Goal: Task Accomplishment & Management: Complete application form

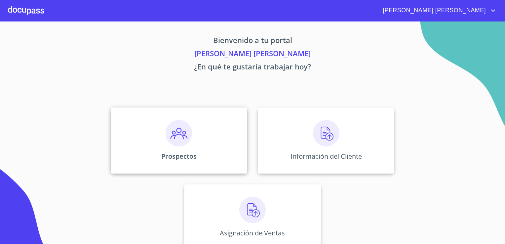
click at [210, 148] on div "Prospectos" at bounding box center [179, 140] width 136 height 66
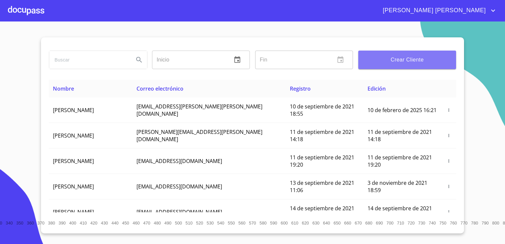
click at [399, 60] on span "Crear Cliente" at bounding box center [407, 59] width 87 height 9
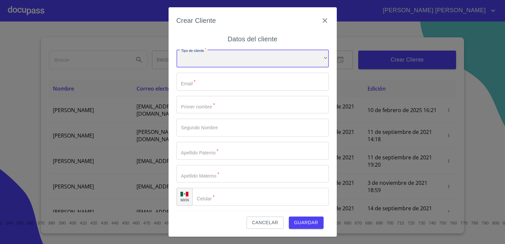
click at [252, 59] on div "​" at bounding box center [252, 59] width 152 height 18
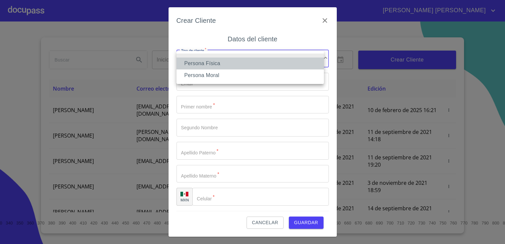
click at [227, 64] on li "Persona Física" at bounding box center [249, 64] width 147 height 12
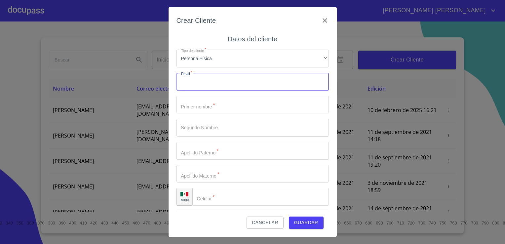
click at [222, 82] on input "Tipo de cliente   *" at bounding box center [252, 82] width 152 height 18
type input "monstseaguirre31@gmail.com"
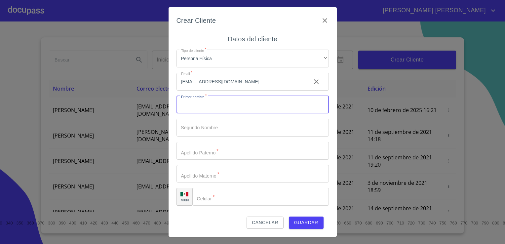
click at [215, 106] on input "Tipo de cliente   *" at bounding box center [252, 105] width 152 height 18
type input "m"
type input "MONSERRAT"
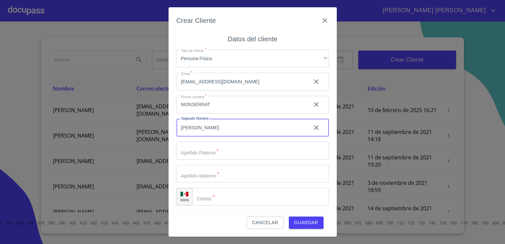
type input "[PERSON_NAME]"
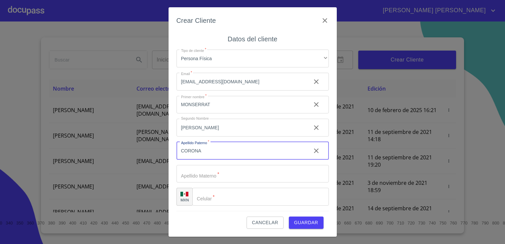
type input "CORONA"
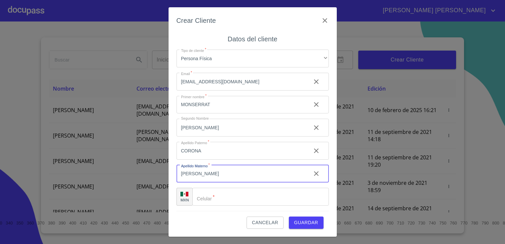
type input "[PERSON_NAME]"
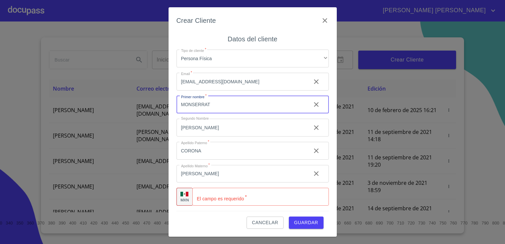
click at [192, 104] on input "MONSERRAT" at bounding box center [240, 105] width 129 height 18
type input "MONTSERRAT"
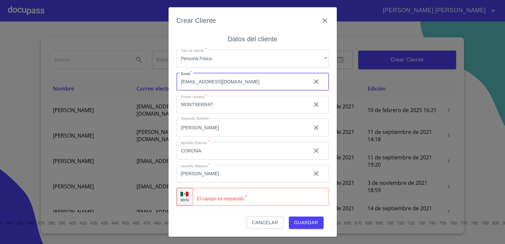
click at [192, 82] on input "monstseaguirre31@gmail.com" at bounding box center [240, 82] width 129 height 18
type input "montseaguirre31@gmail.com"
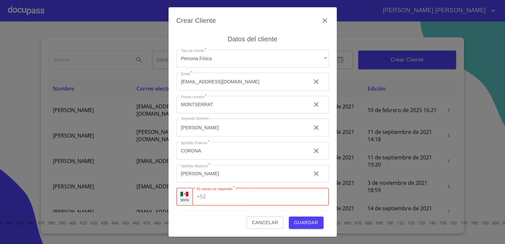
click at [231, 201] on input "Tipo de cliente   *" at bounding box center [269, 197] width 120 height 18
type input "[PHONE_NUMBER]"
click at [312, 224] on span "Guardar" at bounding box center [306, 222] width 24 height 8
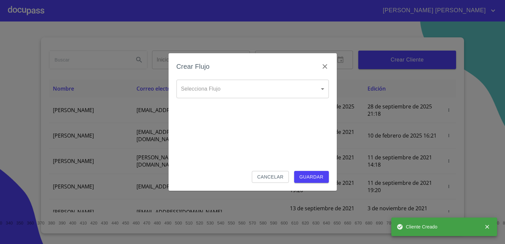
click at [290, 86] on body "JUAN JOSÉ Inicio ​ Fin ​ Crear Cliente Nombre Correo electrónico Registro Edici…" at bounding box center [252, 122] width 505 height 244
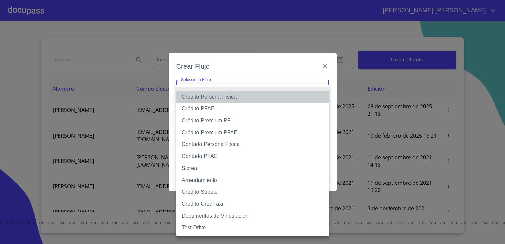
click at [260, 95] on li "Crédito Persona Física" at bounding box center [252, 97] width 152 height 12
type input "6009fb3c7d1714eb8809aa97"
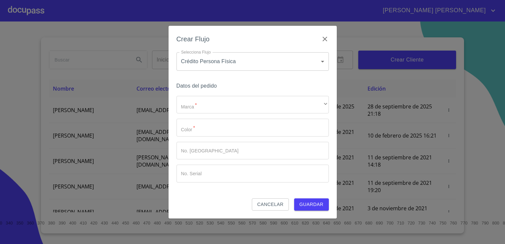
click at [260, 95] on li "Crédito Persona Física" at bounding box center [233, 93] width 114 height 7
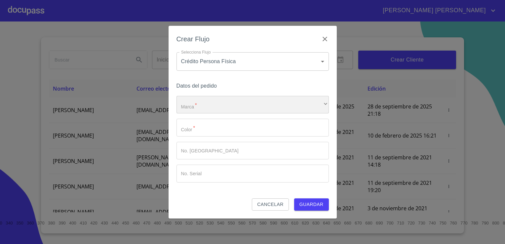
click at [225, 107] on div "​" at bounding box center [252, 105] width 152 height 18
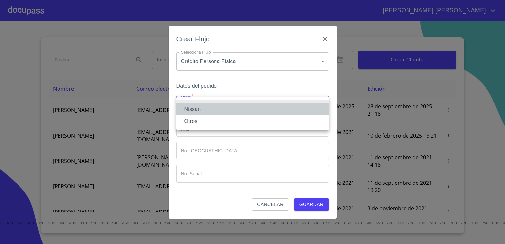
click at [215, 108] on li "Nissan" at bounding box center [252, 109] width 152 height 12
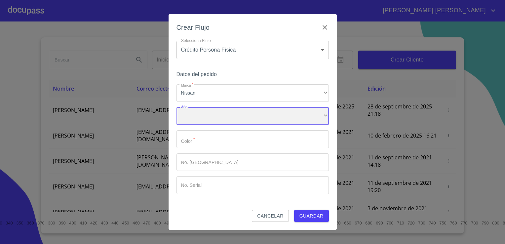
click at [203, 124] on div "​" at bounding box center [252, 116] width 152 height 18
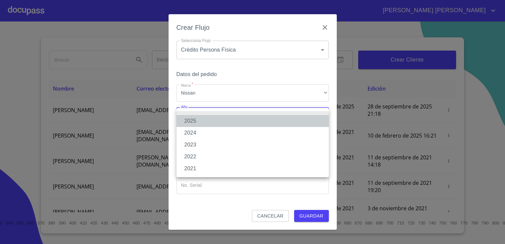
click at [205, 120] on li "2025" at bounding box center [252, 121] width 152 height 12
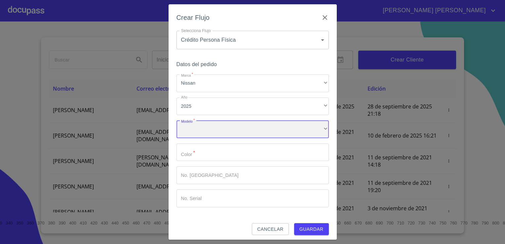
click at [205, 120] on div "​" at bounding box center [252, 129] width 152 height 18
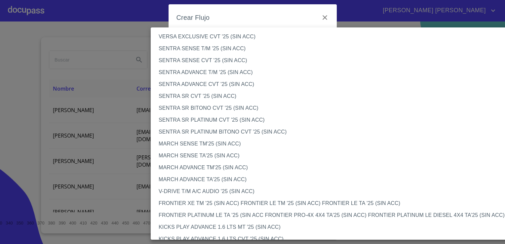
scroll to position [373, 0]
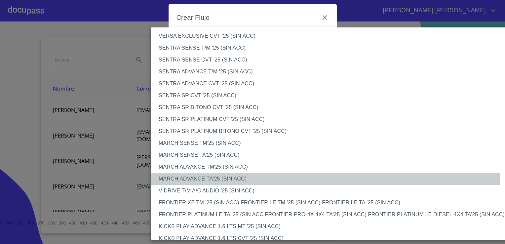
click at [201, 177] on li "MARCH ADVANCE TA'25 (SIN ACC)" at bounding box center [335, 179] width 369 height 12
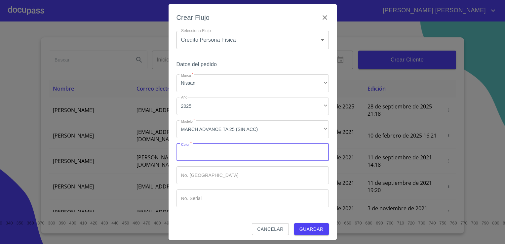
click at [236, 157] on input "Marca   *" at bounding box center [252, 152] width 152 height 18
type input "BLANCO"
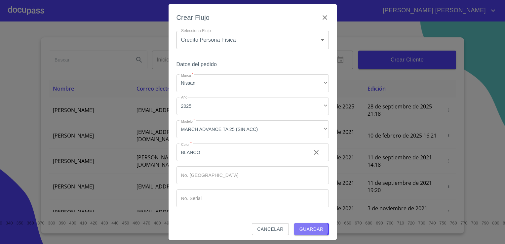
click at [306, 229] on span "Guardar" at bounding box center [311, 229] width 24 height 8
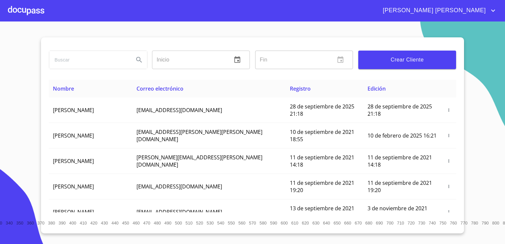
click at [38, 11] on div at bounding box center [26, 10] width 36 height 21
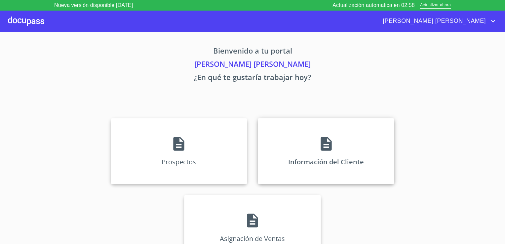
click at [303, 139] on div "Información del Cliente" at bounding box center [326, 151] width 136 height 66
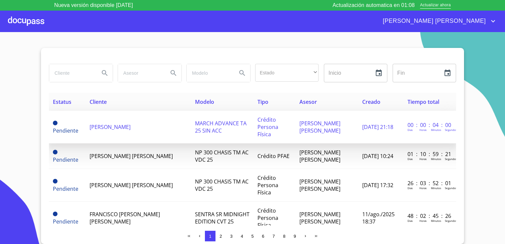
click at [131, 123] on span "[PERSON_NAME]" at bounding box center [110, 126] width 41 height 7
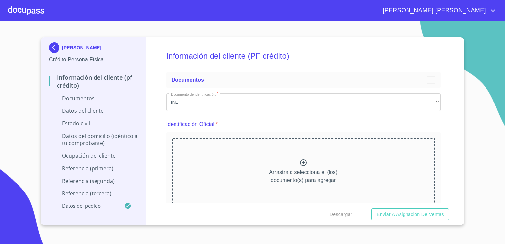
click at [303, 164] on icon at bounding box center [303, 162] width 7 height 7
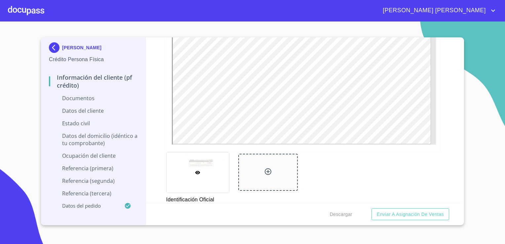
scroll to position [192, 0]
click at [264, 171] on icon at bounding box center [268, 168] width 8 height 8
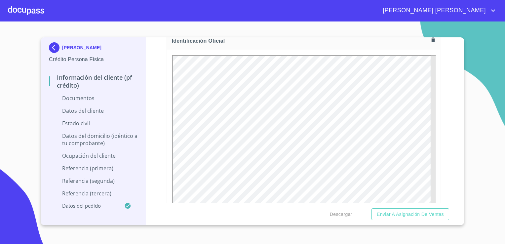
scroll to position [100, 0]
click at [430, 41] on icon "button" at bounding box center [433, 40] width 6 height 6
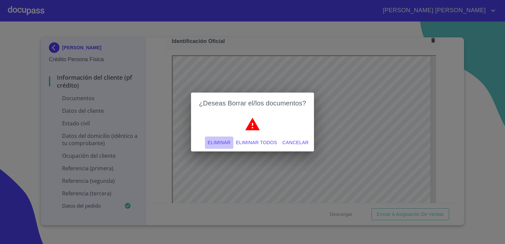
click at [226, 139] on span "Eliminar" at bounding box center [219, 142] width 23 height 8
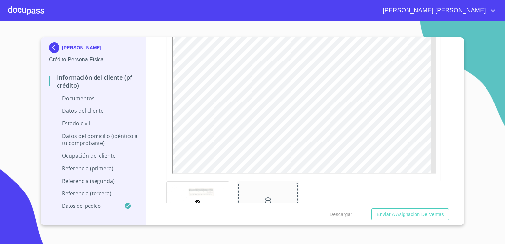
scroll to position [177, 0]
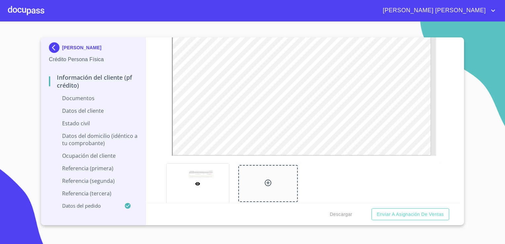
click at [267, 183] on icon at bounding box center [268, 183] width 8 height 8
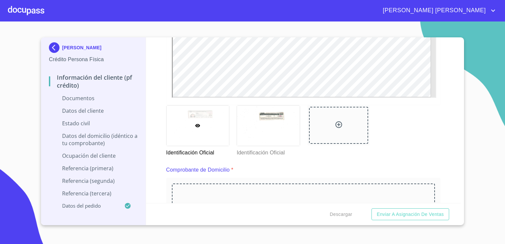
scroll to position [269, 0]
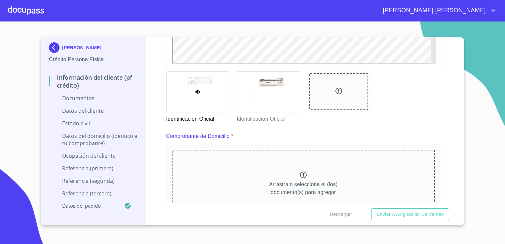
click at [302, 172] on icon at bounding box center [303, 175] width 8 height 8
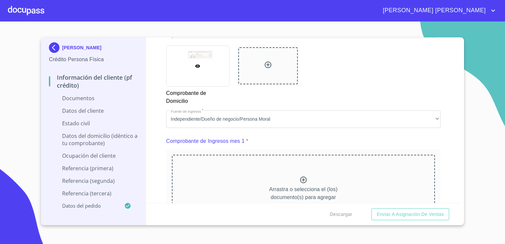
scroll to position [576, 0]
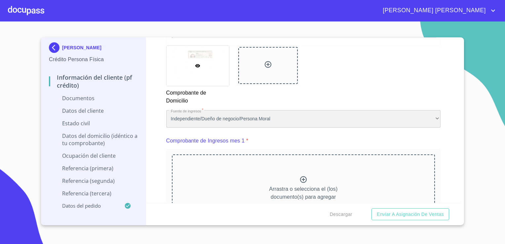
click at [239, 115] on div "Independiente/Dueño de negocio/Persona Moral" at bounding box center [303, 119] width 274 height 18
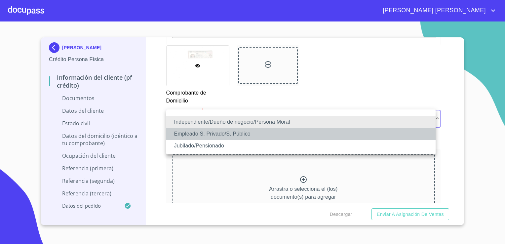
click at [205, 133] on li "Empleado S. Privado/S. Público" at bounding box center [300, 134] width 269 height 12
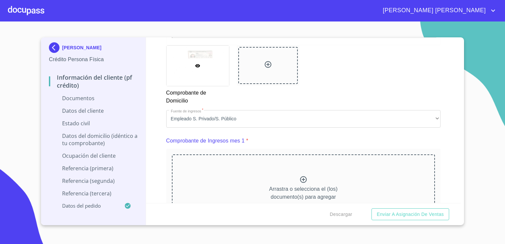
click at [300, 180] on icon at bounding box center [303, 179] width 7 height 7
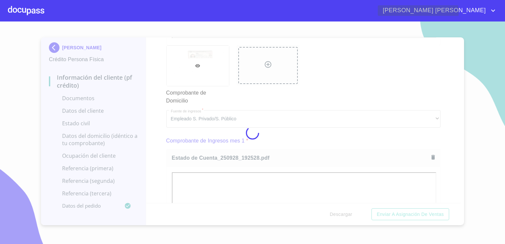
click at [489, 12] on span "[PERSON_NAME]" at bounding box center [433, 10] width 111 height 11
click at [489, 12] on li "Salir" at bounding box center [486, 14] width 21 height 12
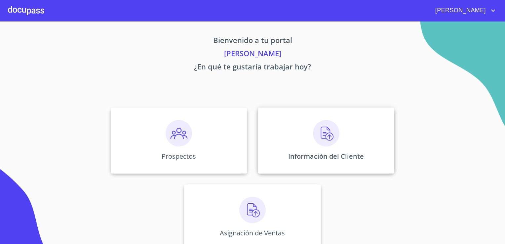
click at [296, 137] on div "Información del Cliente" at bounding box center [326, 140] width 136 height 66
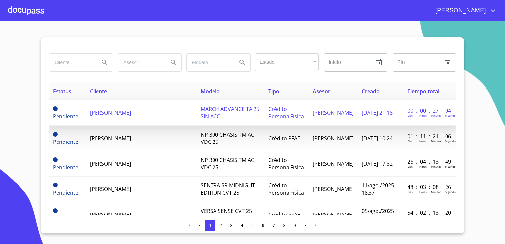
click at [131, 114] on span "[PERSON_NAME]" at bounding box center [110, 112] width 41 height 7
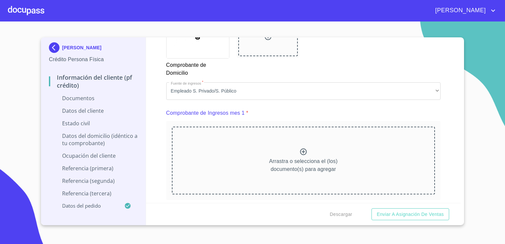
scroll to position [605, 0]
click at [295, 149] on div "Arrastra o selecciona el (los) documento(s) para agregar" at bounding box center [303, 159] width 263 height 67
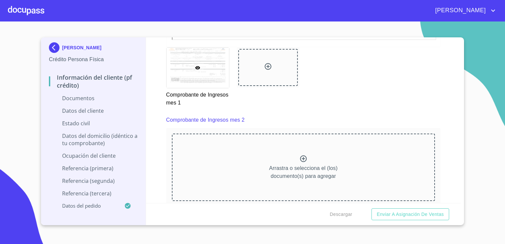
scroll to position [888, 0]
click at [302, 156] on icon at bounding box center [303, 157] width 8 height 8
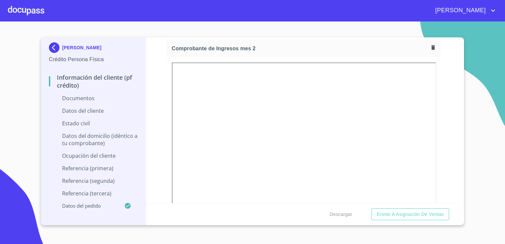
scroll to position [981, 0]
drag, startPoint x: 449, startPoint y: 150, endPoint x: 453, endPoint y: 129, distance: 21.5
click at [453, 129] on div "Información del cliente (PF crédito) Documentos Documento de identificación.   …" at bounding box center [303, 120] width 315 height 166
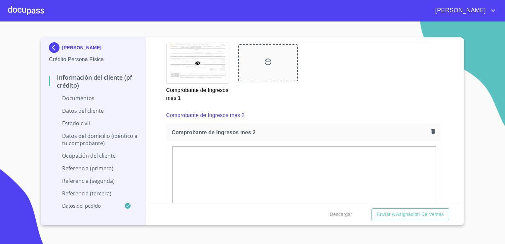
scroll to position [896, 0]
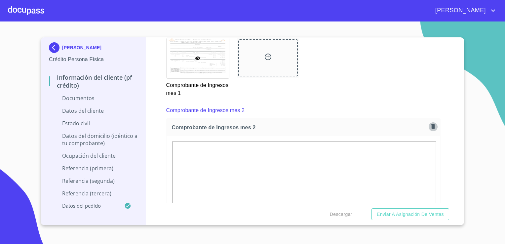
click at [429, 126] on button "button" at bounding box center [433, 126] width 9 height 9
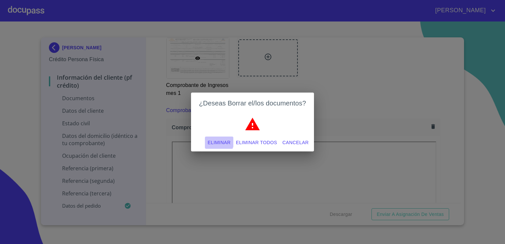
click at [221, 141] on span "Eliminar" at bounding box center [219, 142] width 23 height 8
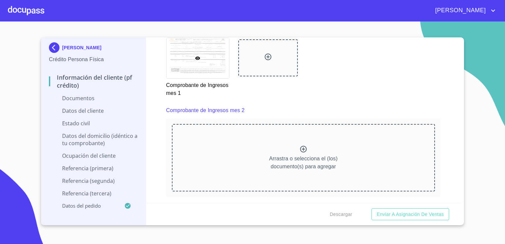
click at [300, 147] on icon at bounding box center [303, 149] width 7 height 7
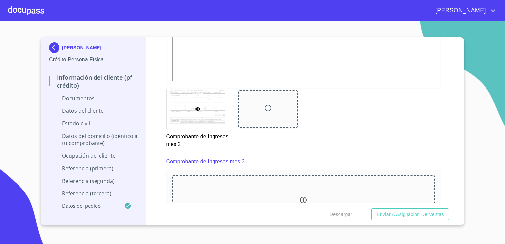
scroll to position [1136, 0]
click at [301, 195] on icon at bounding box center [303, 197] width 7 height 7
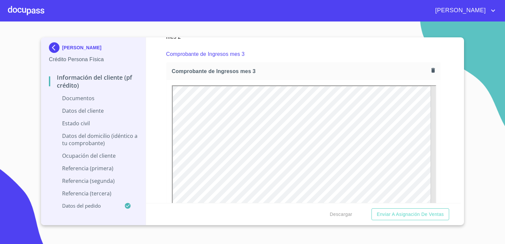
scroll to position [1243, 0]
click at [431, 66] on icon "button" at bounding box center [433, 68] width 4 height 5
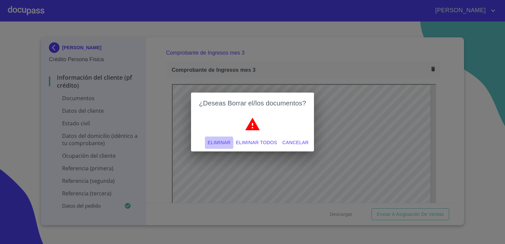
click at [222, 143] on span "Eliminar" at bounding box center [219, 142] width 23 height 8
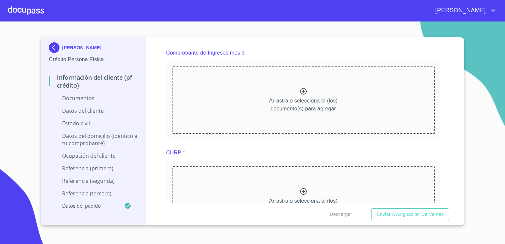
click at [302, 88] on icon at bounding box center [303, 91] width 8 height 8
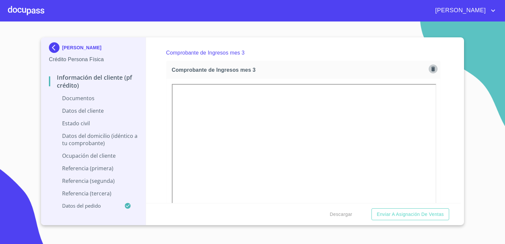
click at [431, 67] on icon "button" at bounding box center [433, 68] width 4 height 5
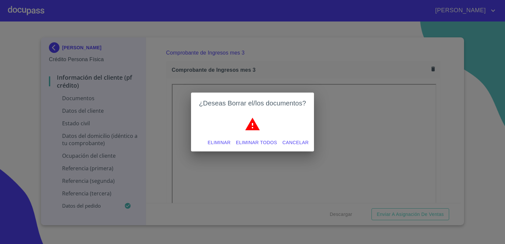
click at [224, 141] on span "Eliminar" at bounding box center [219, 142] width 23 height 8
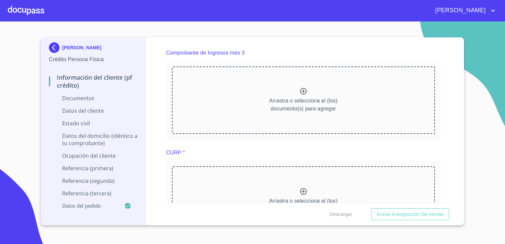
click at [299, 87] on icon at bounding box center [303, 91] width 8 height 8
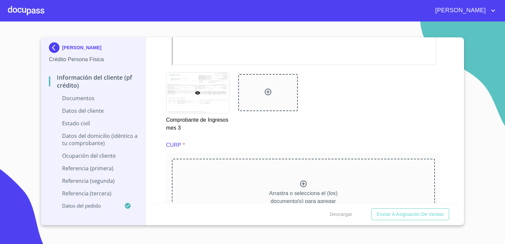
scroll to position [1441, 0]
click at [302, 181] on icon at bounding box center [303, 182] width 7 height 7
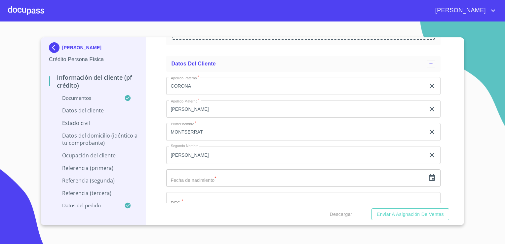
scroll to position [1946, 0]
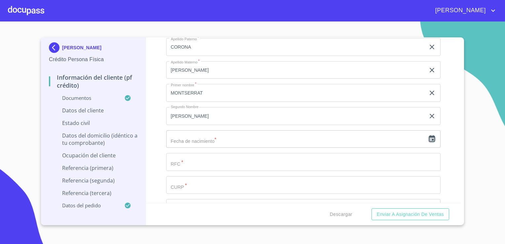
click at [428, 135] on icon "button" at bounding box center [432, 139] width 8 height 8
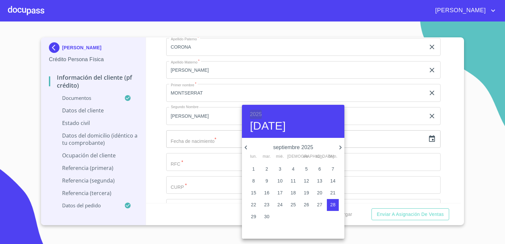
click at [261, 113] on h6 "2025" at bounding box center [256, 114] width 12 height 9
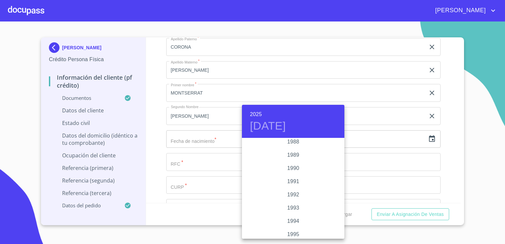
scroll to position [866, 0]
click at [293, 233] on div "1997" at bounding box center [293, 231] width 102 height 13
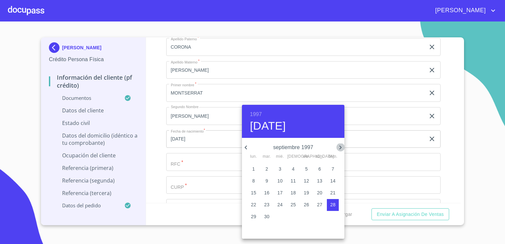
click at [339, 150] on icon "button" at bounding box center [340, 147] width 8 height 8
click at [279, 219] on p "31" at bounding box center [279, 216] width 5 height 7
type input "31 de dic. de 1997"
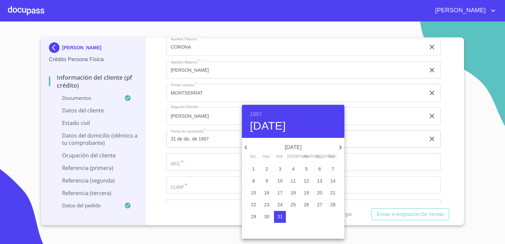
click at [197, 161] on div at bounding box center [252, 122] width 505 height 244
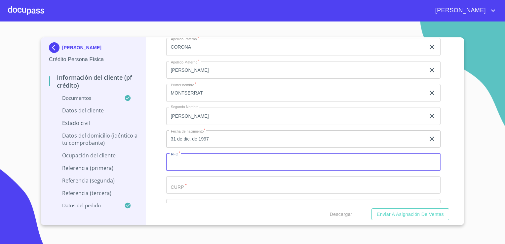
click at [197, 161] on input "Documento de identificación.   *" at bounding box center [303, 162] width 274 height 18
paste input "COAM971231MJCRGN05"
type input "COAM971231K61"
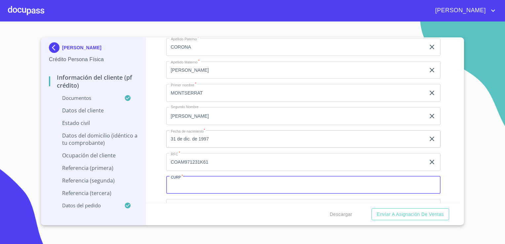
click at [211, 180] on input "Documento de identificación.   *" at bounding box center [303, 185] width 274 height 18
paste input "COAM971231MJCRGN05"
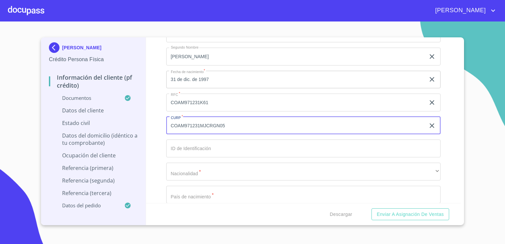
scroll to position [2007, 0]
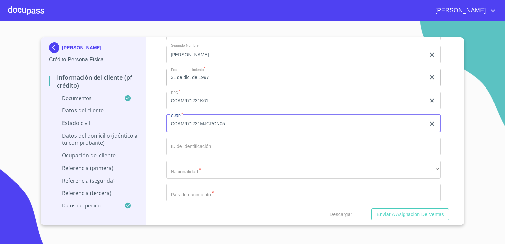
type input "COAM971231MJCRGN05"
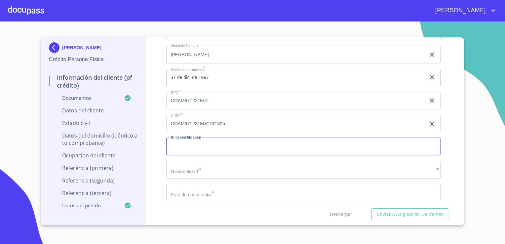
click at [200, 140] on input "Documento de identificación.   *" at bounding box center [303, 146] width 274 height 18
click at [210, 143] on input "Documento de identificación.   *" at bounding box center [303, 146] width 274 height 18
type input "1412758349"
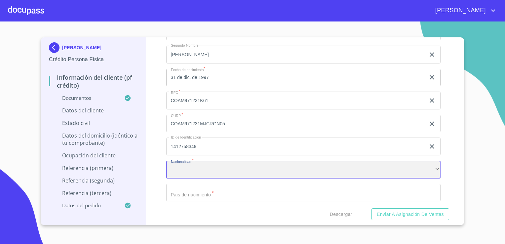
click at [200, 168] on div "​" at bounding box center [303, 170] width 274 height 18
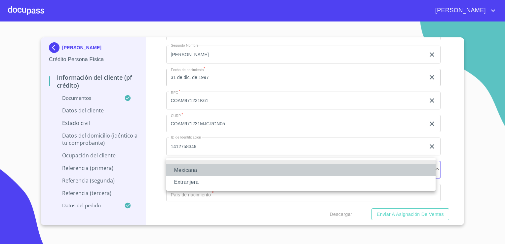
click at [200, 168] on li "Mexicana" at bounding box center [300, 170] width 269 height 12
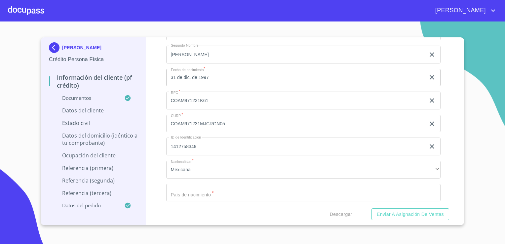
click at [200, 168] on li "Mexicana" at bounding box center [267, 165] width 202 height 7
click at [196, 195] on input "Documento de identificación.   *" at bounding box center [303, 193] width 274 height 18
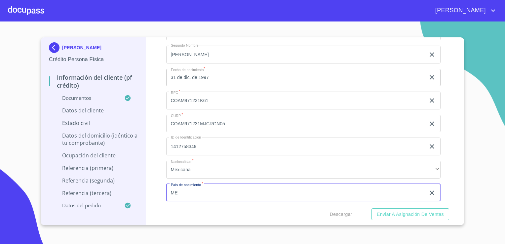
type input "[GEOGRAPHIC_DATA]"
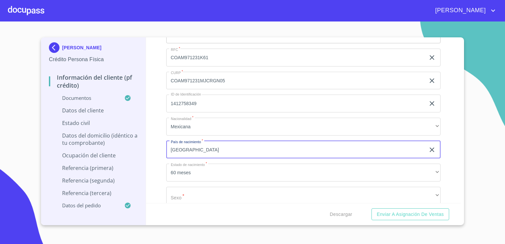
scroll to position [2051, 0]
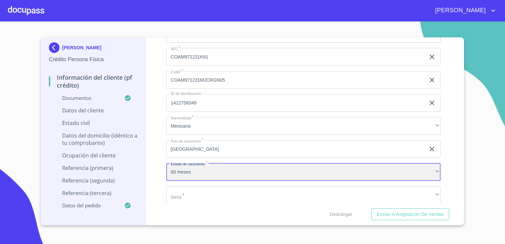
click at [201, 167] on div "60 meses" at bounding box center [303, 172] width 274 height 18
click at [201, 167] on div "[GEOGRAPHIC_DATA]" at bounding box center [303, 172] width 274 height 18
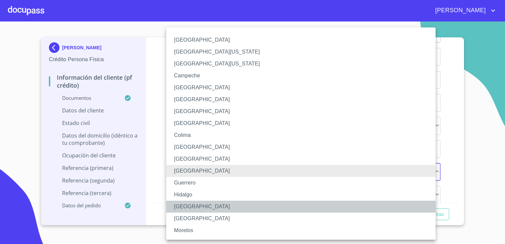
click at [191, 204] on li "[GEOGRAPHIC_DATA]" at bounding box center [303, 207] width 274 height 12
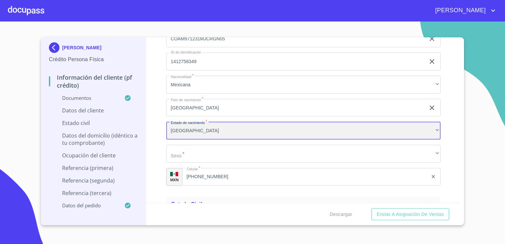
scroll to position [2095, 0]
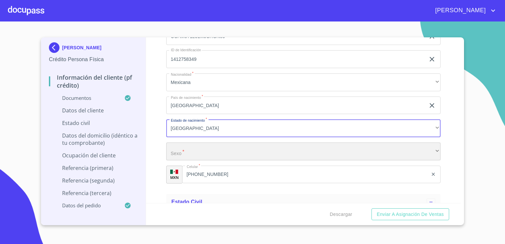
click at [189, 149] on div "​" at bounding box center [303, 151] width 274 height 18
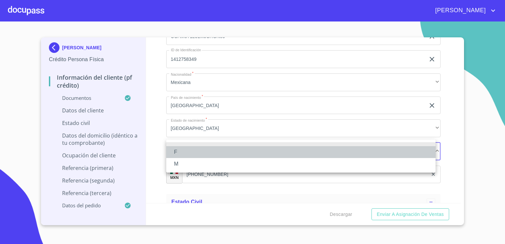
click at [184, 150] on li "F" at bounding box center [300, 152] width 269 height 12
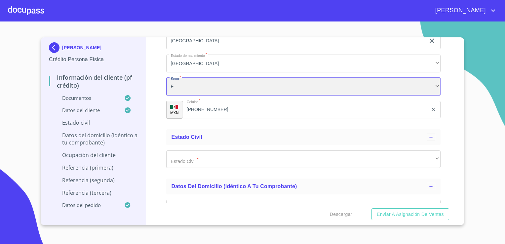
scroll to position [2160, 0]
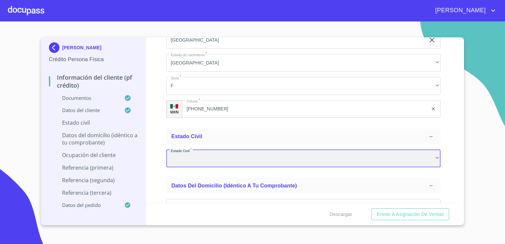
click at [206, 157] on div "​" at bounding box center [303, 159] width 274 height 18
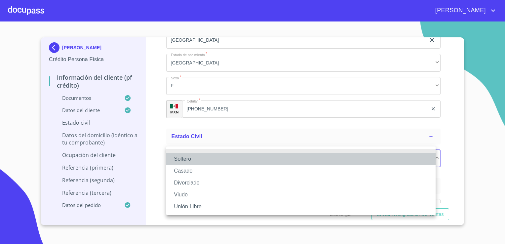
click at [204, 157] on li "Soltero" at bounding box center [300, 159] width 269 height 12
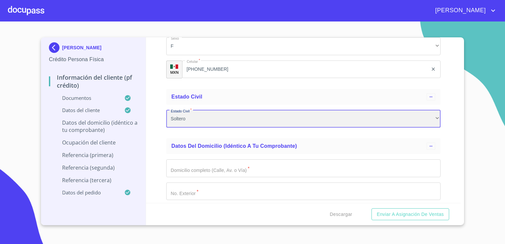
scroll to position [2227, 0]
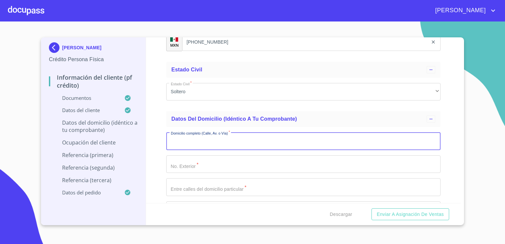
click at [203, 140] on input "Documento de identificación.   *" at bounding box center [303, 141] width 274 height 18
type input "[PERSON_NAME]"
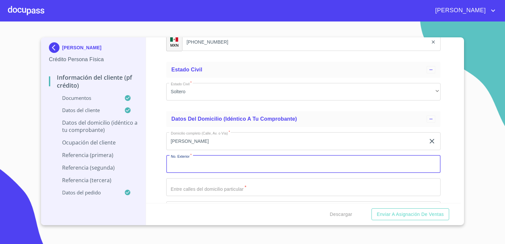
click at [198, 161] on input "Documento de identificación.   *" at bounding box center [303, 164] width 274 height 18
type input "3747"
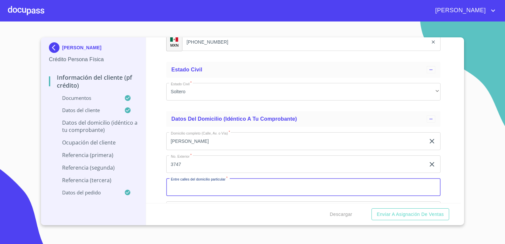
click at [199, 186] on input "Documento de identificación.   *" at bounding box center [303, 187] width 274 height 18
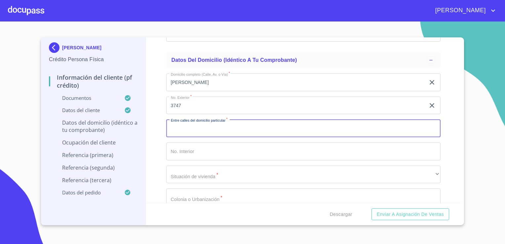
scroll to position [2294, 0]
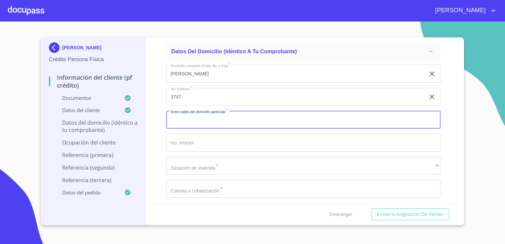
click at [198, 122] on input "Documento de identificación.   *" at bounding box center [303, 120] width 274 height 18
type input "J"
type input "[PERSON_NAME] Y [PERSON_NAME]"
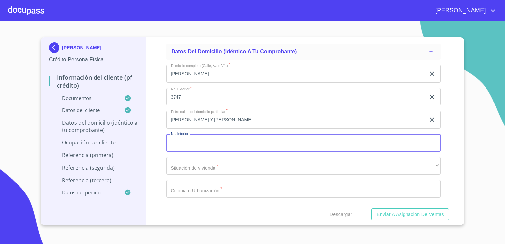
click at [193, 135] on input "Documento de identificación.   *" at bounding box center [303, 143] width 274 height 18
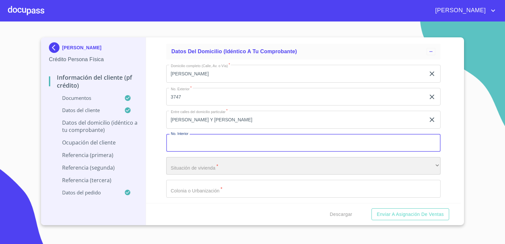
click at [195, 161] on div "​" at bounding box center [303, 166] width 274 height 18
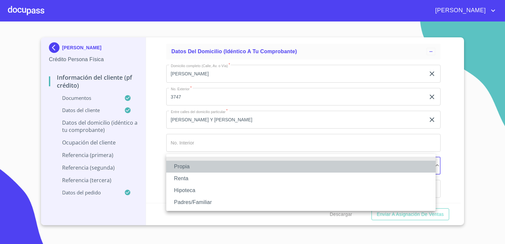
click at [187, 166] on li "Propia" at bounding box center [300, 167] width 269 height 12
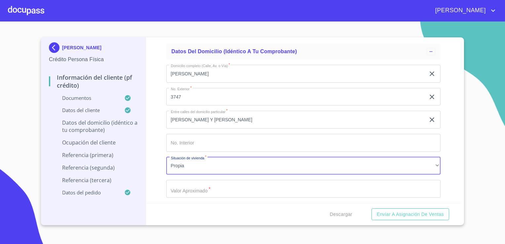
click at [193, 190] on input "Documento de identificación.   *" at bounding box center [303, 189] width 274 height 18
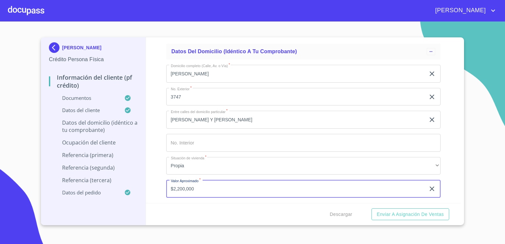
click at [193, 190] on input "$2,200,000" at bounding box center [295, 189] width 259 height 18
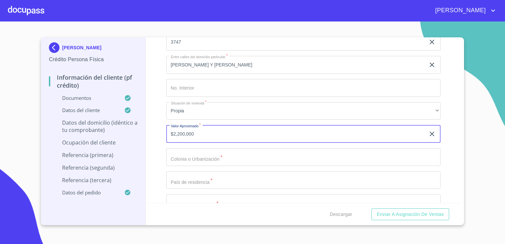
scroll to position [2350, 0]
type input "$2,200,000"
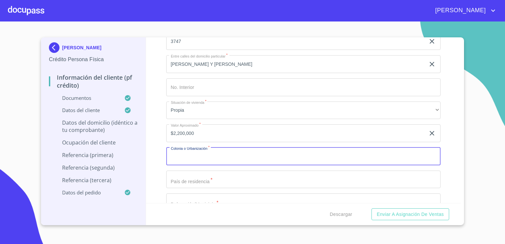
click at [197, 153] on input "Documento de identificación.   *" at bounding box center [303, 156] width 274 height 18
type input "[PERSON_NAME]"
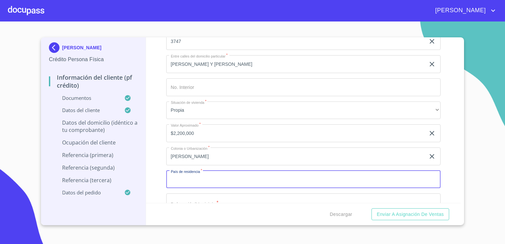
click at [192, 176] on input "Documento de identificación.   *" at bounding box center [303, 180] width 274 height 18
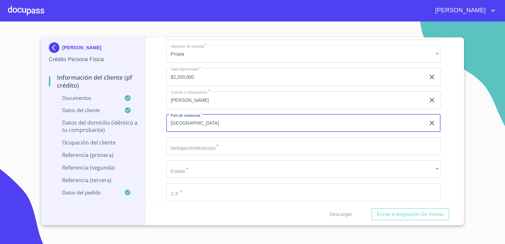
scroll to position [2412, 0]
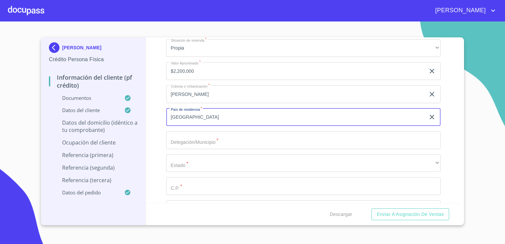
type input "[GEOGRAPHIC_DATA]"
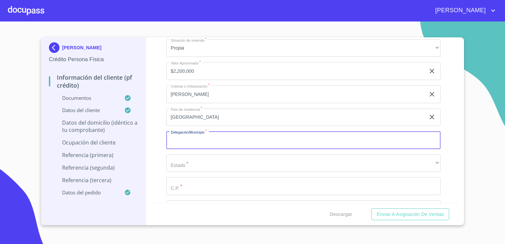
click at [199, 143] on input "Documento de identificación.   *" at bounding box center [303, 140] width 274 height 18
type input "[GEOGRAPHIC_DATA]"
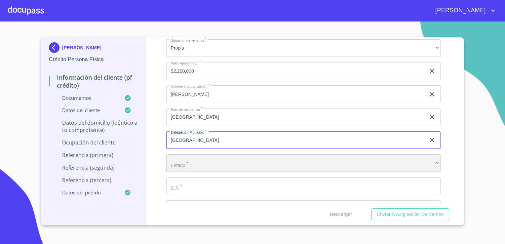
click at [196, 158] on div "​" at bounding box center [303, 163] width 274 height 18
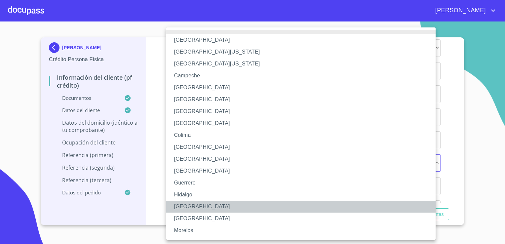
click at [188, 205] on li "[GEOGRAPHIC_DATA]" at bounding box center [303, 207] width 274 height 12
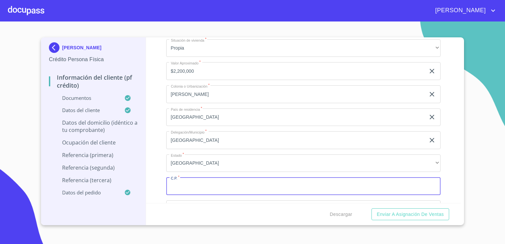
click at [200, 180] on input "Documento de identificación.   *" at bounding box center [303, 186] width 274 height 18
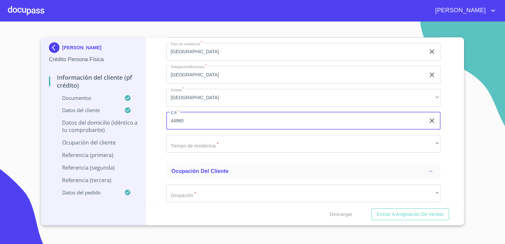
scroll to position [2478, 0]
type input "44960"
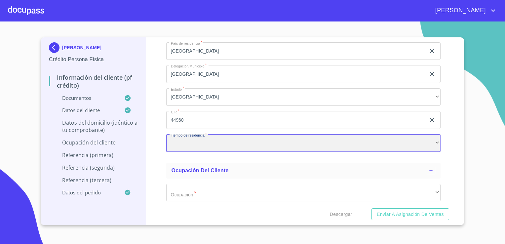
click at [204, 139] on div "​" at bounding box center [303, 143] width 274 height 18
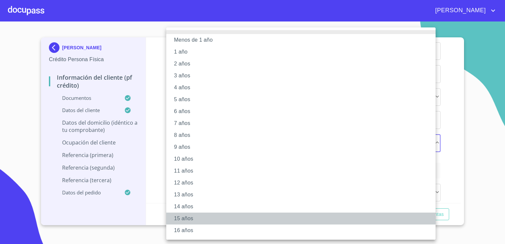
click at [183, 217] on li "15 años" at bounding box center [303, 218] width 274 height 12
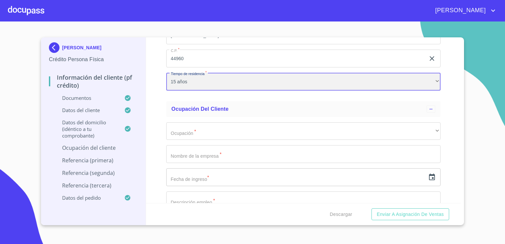
scroll to position [2551, 0]
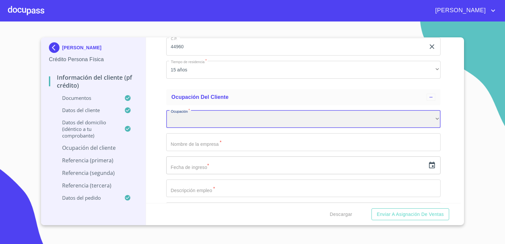
click at [207, 124] on div "​" at bounding box center [303, 119] width 274 height 18
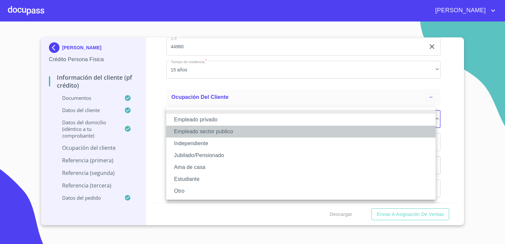
click at [208, 133] on li "Empleado sector publico" at bounding box center [300, 132] width 269 height 12
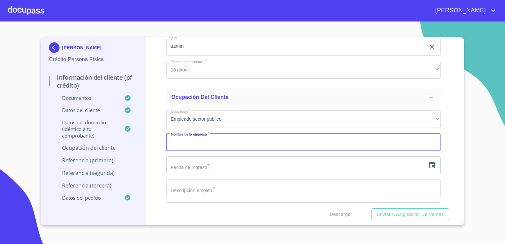
click at [211, 141] on input "Documento de identificación.   *" at bounding box center [303, 142] width 274 height 18
type input "SECRETARIA DE HACIENDA PUBLICA"
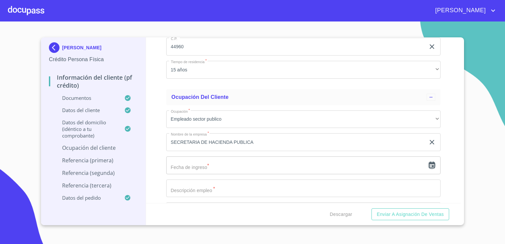
click at [430, 162] on icon "button" at bounding box center [432, 165] width 6 height 7
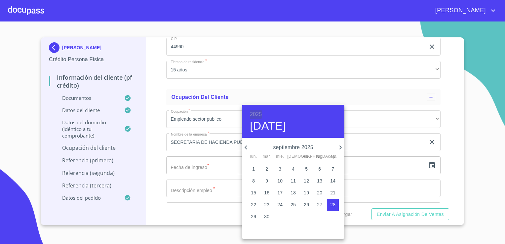
click at [259, 113] on h6 "2025" at bounding box center [256, 114] width 12 height 9
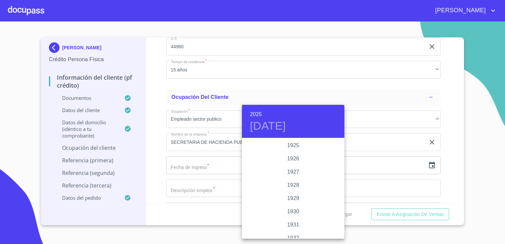
scroll to position [1282, 0]
click at [293, 158] on div "2023" at bounding box center [293, 158] width 102 height 13
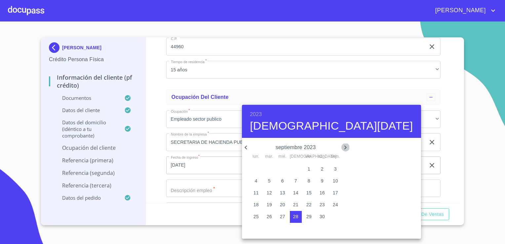
click at [341, 148] on icon "button" at bounding box center [345, 147] width 8 height 8
click at [255, 180] on p "4" at bounding box center [256, 180] width 3 height 7
type input "4 de dic. de 2023"
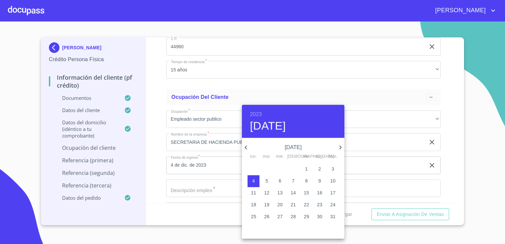
click at [203, 185] on div at bounding box center [252, 122] width 505 height 244
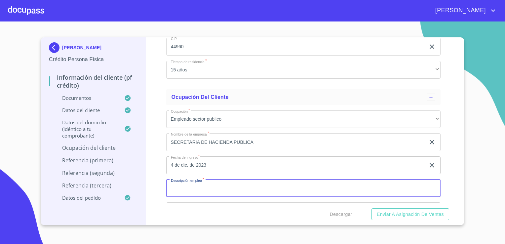
click at [203, 185] on input "Documento de identificación.   *" at bounding box center [303, 188] width 274 height 18
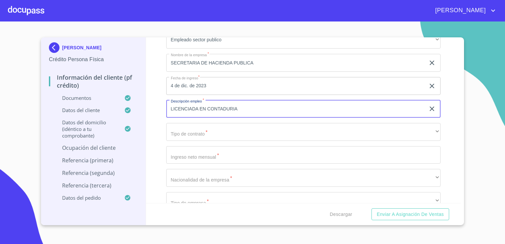
scroll to position [2637, 0]
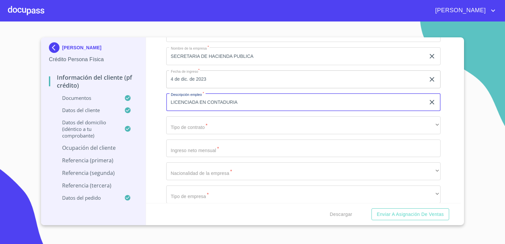
type input "LICENCIADA EN CONTADURIA"
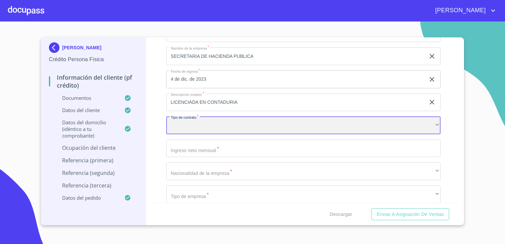
click at [197, 120] on div "​" at bounding box center [303, 125] width 274 height 18
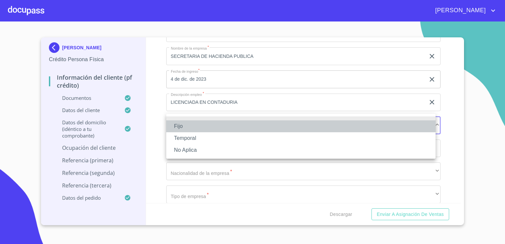
click at [187, 122] on li "Fijo" at bounding box center [300, 126] width 269 height 12
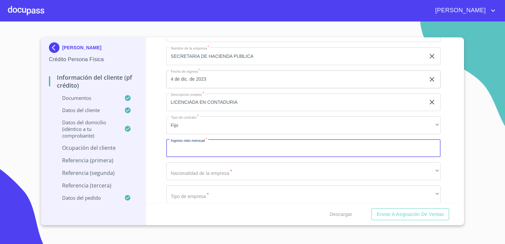
click at [199, 149] on input "Documento de identificación.   *" at bounding box center [303, 148] width 274 height 18
type input "20000"
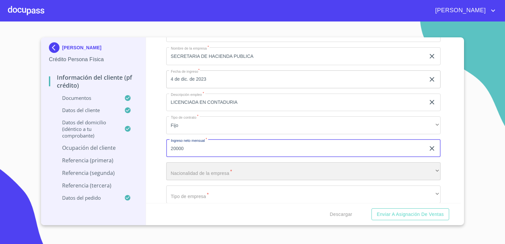
click at [197, 169] on div "​" at bounding box center [303, 171] width 274 height 18
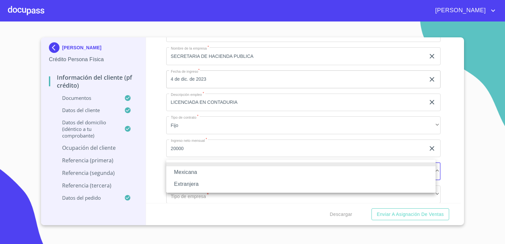
click at [197, 169] on li "Mexicana" at bounding box center [300, 172] width 269 height 12
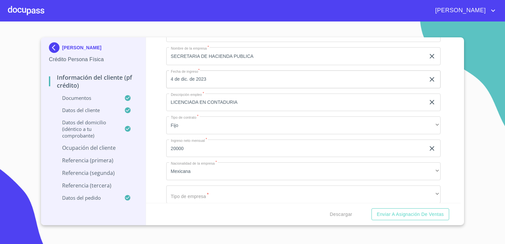
click at [197, 169] on li "Mexicana" at bounding box center [267, 167] width 202 height 7
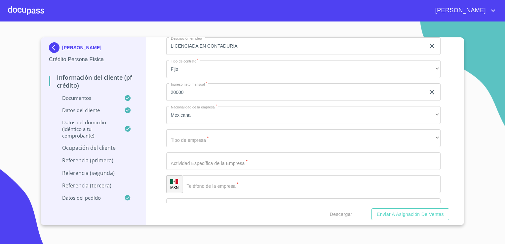
scroll to position [2695, 0]
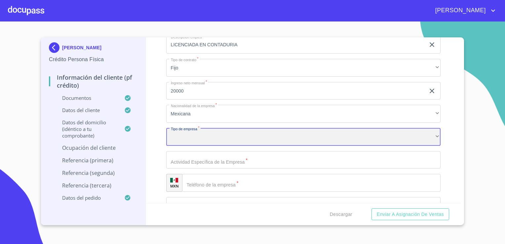
click at [209, 138] on div "​" at bounding box center [303, 137] width 274 height 18
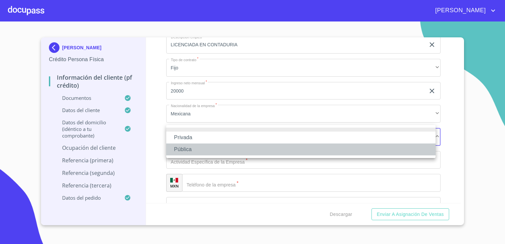
click at [194, 151] on li "Pública" at bounding box center [300, 149] width 269 height 12
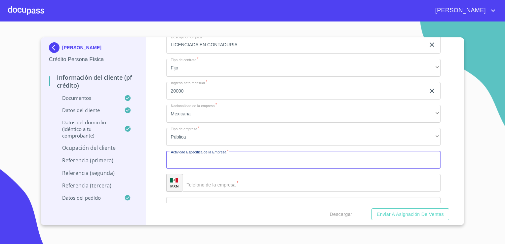
click at [214, 160] on input "Documento de identificación.   *" at bounding box center [303, 160] width 274 height 18
type input "REVISAR EXPEDIENTES DE CLIENTES"
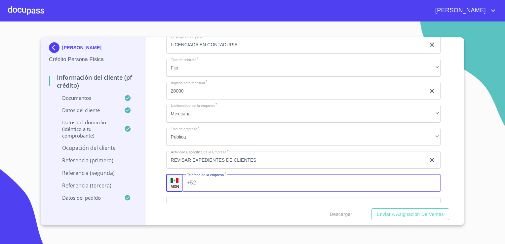
click at [224, 176] on input "Documento de identificación.   *" at bounding box center [320, 183] width 242 height 18
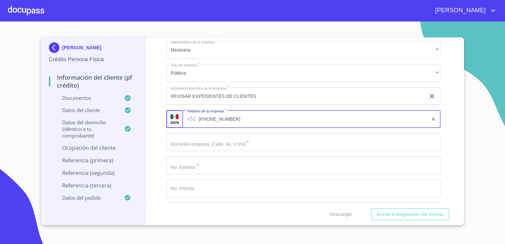
scroll to position [2761, 0]
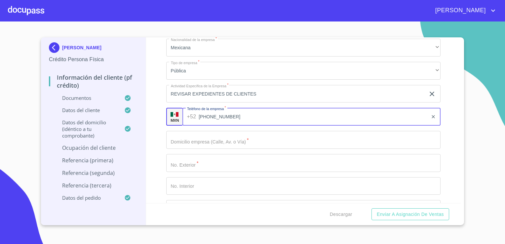
type input "[PHONE_NUMBER]"
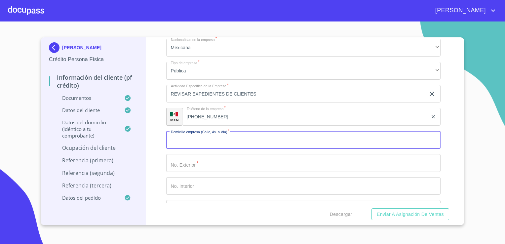
click at [201, 141] on input "Documento de identificación.   *" at bounding box center [303, 140] width 274 height 18
type input "AV VALLARTA"
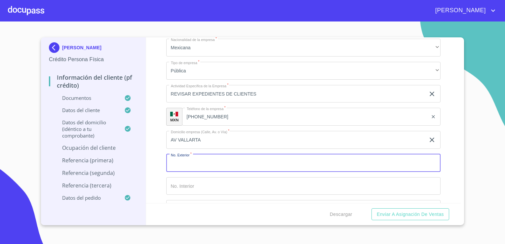
click at [193, 160] on input "Documento de identificación.   *" at bounding box center [303, 163] width 274 height 18
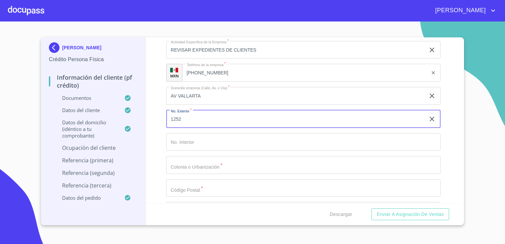
scroll to position [2806, 0]
type input "1252"
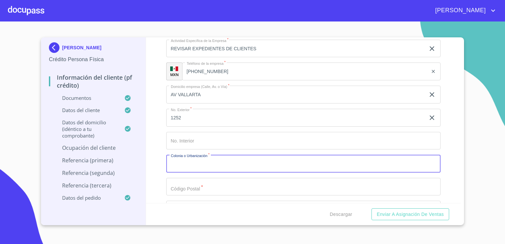
click at [200, 165] on input "Documento de identificación.   *" at bounding box center [303, 164] width 274 height 18
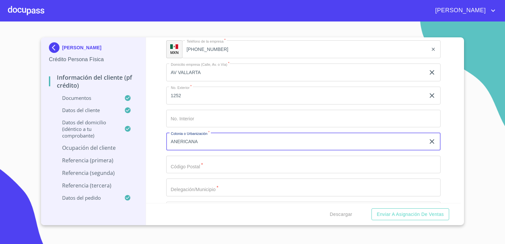
scroll to position [2828, 0]
type input "ANERICANA"
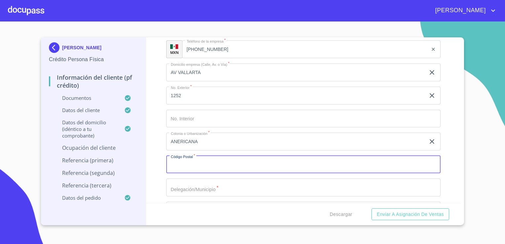
click at [193, 165] on input "Documento de identificación.   *" at bounding box center [303, 165] width 274 height 18
type input "44160"
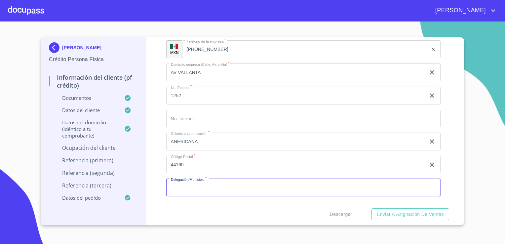
click at [190, 180] on input "Documento de identificación.   *" at bounding box center [303, 187] width 274 height 18
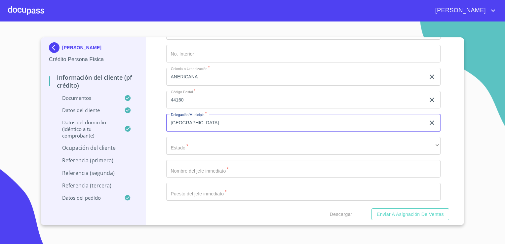
scroll to position [2894, 0]
type input "[GEOGRAPHIC_DATA]"
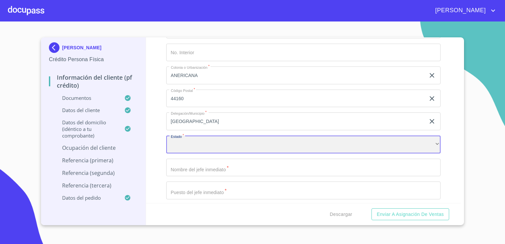
click at [195, 135] on div "​" at bounding box center [303, 144] width 274 height 18
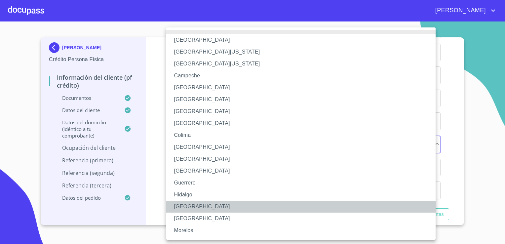
click at [187, 206] on li "[GEOGRAPHIC_DATA]" at bounding box center [303, 207] width 274 height 12
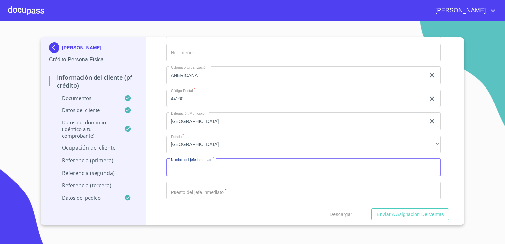
click at [217, 165] on input "Documento de identificación.   *" at bounding box center [303, 168] width 274 height 18
type input "[PERSON_NAME]"
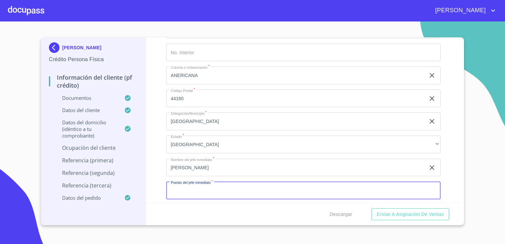
click at [208, 185] on input "Documento de identificación.   *" at bounding box center [303, 190] width 274 height 18
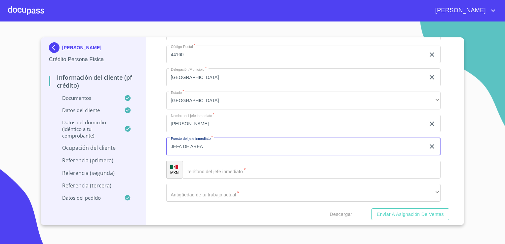
scroll to position [2939, 0]
type input "JEFA DE AREA"
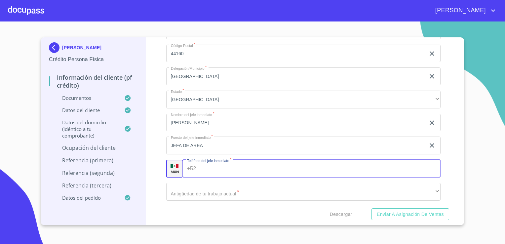
click at [216, 165] on input "Documento de identificación.   *" at bounding box center [320, 169] width 242 height 18
type input "[PHONE_NUMBER]"
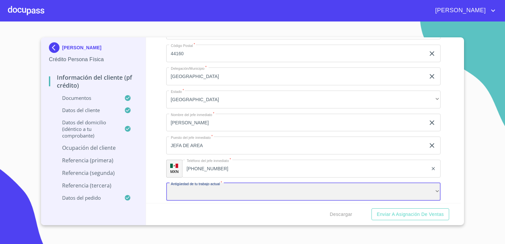
click at [210, 184] on div "​" at bounding box center [303, 192] width 274 height 18
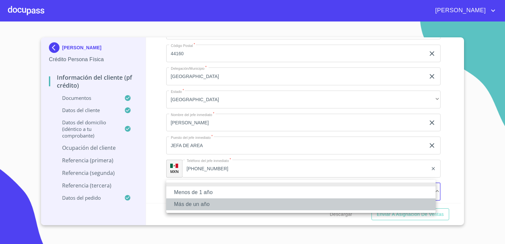
click at [201, 203] on li "Más de un año" at bounding box center [300, 204] width 269 height 12
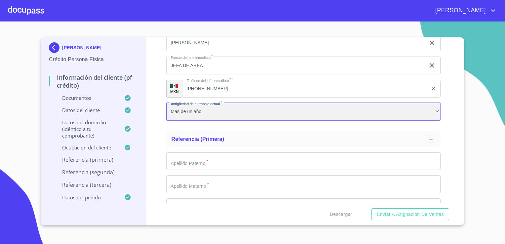
scroll to position [3020, 0]
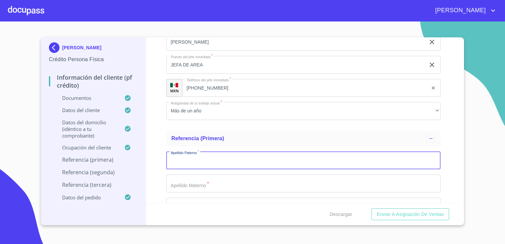
click at [243, 154] on input "Documento de identificación.   *" at bounding box center [303, 161] width 274 height 18
type input "[PERSON_NAME]"
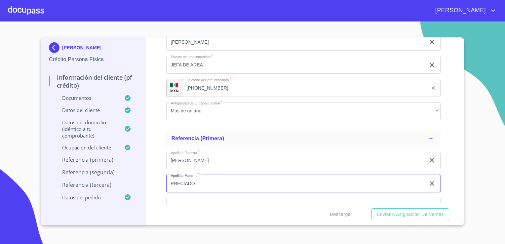
type input "PRECIADO"
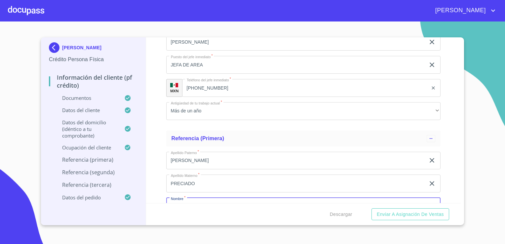
scroll to position [3029, 0]
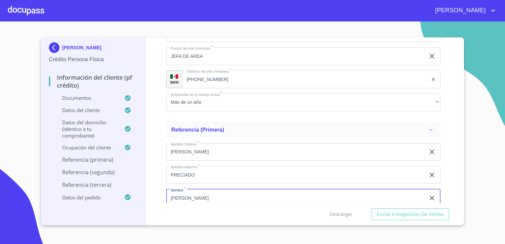
type input "[PERSON_NAME]"
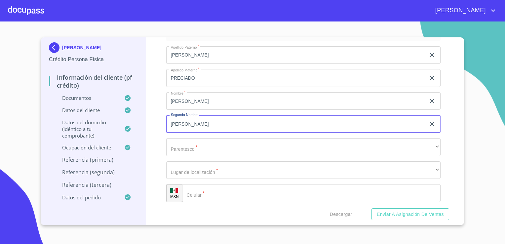
type input "[PERSON_NAME]"
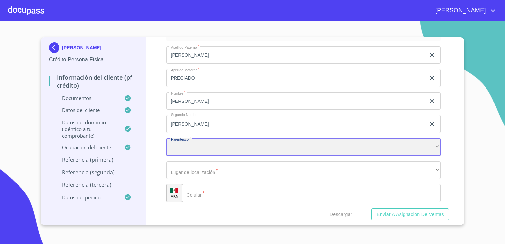
click at [432, 141] on div "​" at bounding box center [303, 147] width 274 height 18
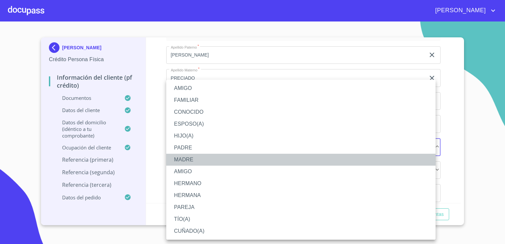
click at [202, 156] on li "MADRE" at bounding box center [300, 160] width 269 height 12
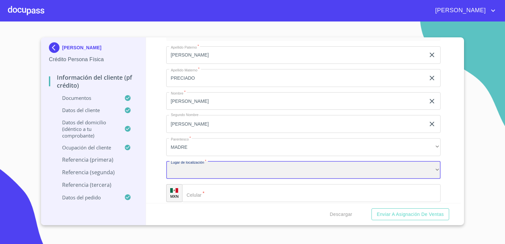
click at [190, 167] on div "​" at bounding box center [303, 170] width 274 height 18
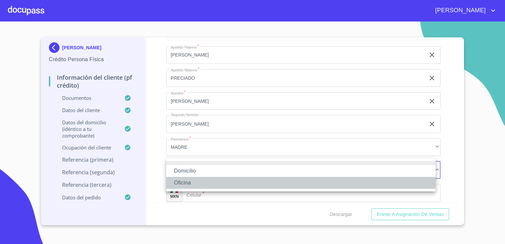
click at [194, 183] on li "Oficina" at bounding box center [300, 183] width 269 height 12
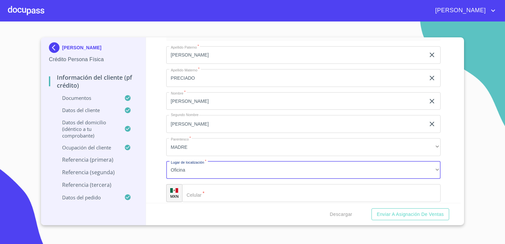
click at [219, 190] on input "Documento de identificación.   *" at bounding box center [311, 193] width 258 height 18
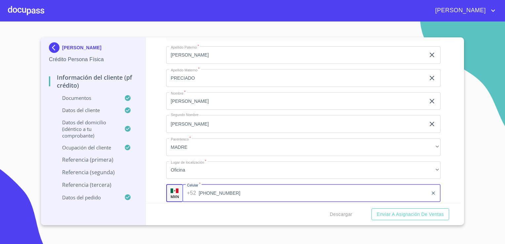
type input "[PHONE_NUMBER]"
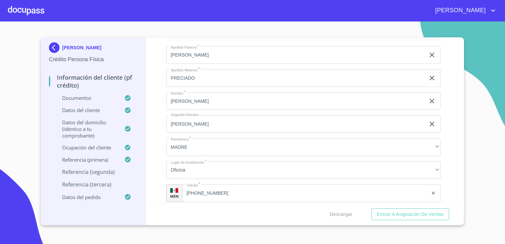
scroll to position [3222, 0]
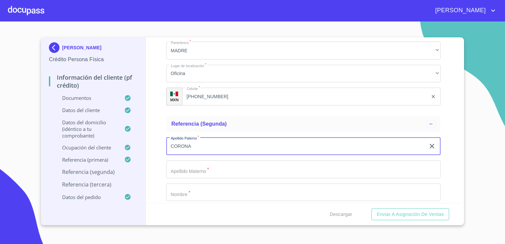
type input "CORONA"
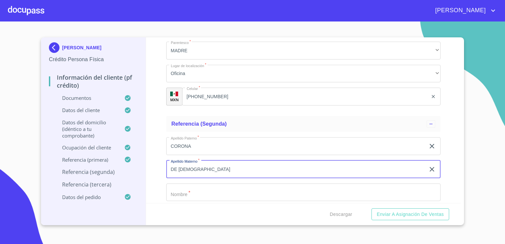
type input "DE [DEMOGRAPHIC_DATA]"
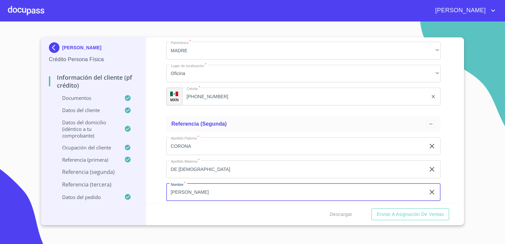
type input "[PERSON_NAME]"
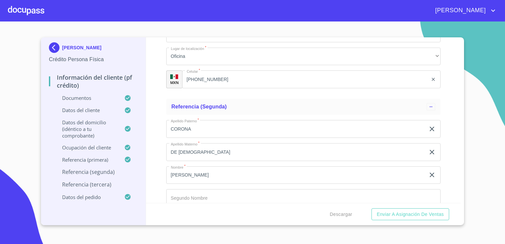
scroll to position [3336, 0]
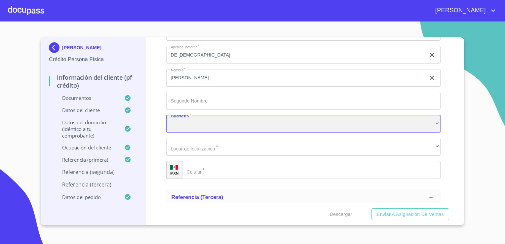
click at [432, 124] on div "​" at bounding box center [303, 124] width 274 height 18
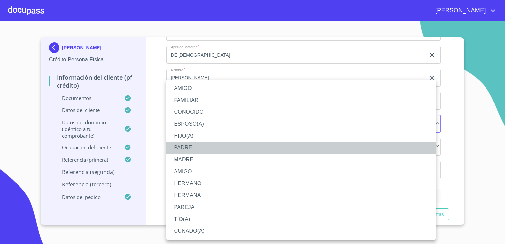
click at [192, 149] on li "PADRE" at bounding box center [300, 148] width 269 height 12
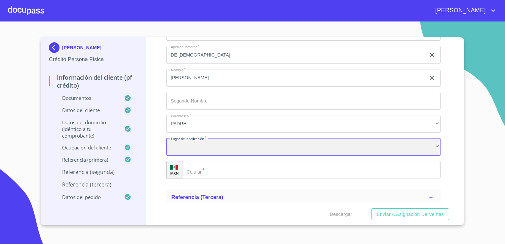
click at [201, 145] on div "​" at bounding box center [303, 147] width 274 height 18
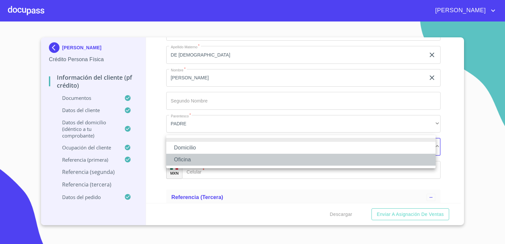
click at [203, 163] on li "Oficina" at bounding box center [300, 160] width 269 height 12
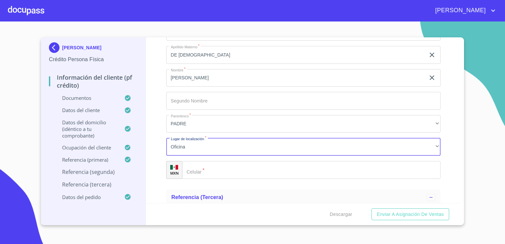
click at [228, 169] on input "Documento de identificación.   *" at bounding box center [311, 170] width 258 height 18
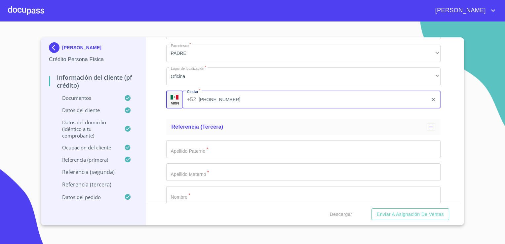
scroll to position [3408, 0]
type input "[PHONE_NUMBER]"
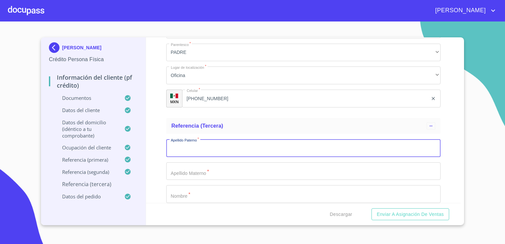
click at [223, 141] on input "Documento de identificación.   *" at bounding box center [303, 148] width 274 height 18
type input "CORONA"
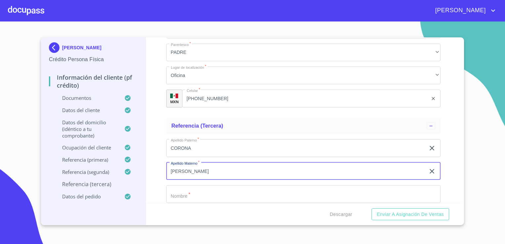
type input "[PERSON_NAME]"
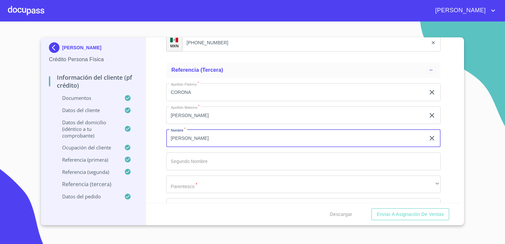
scroll to position [3464, 0]
type input "[PERSON_NAME]"
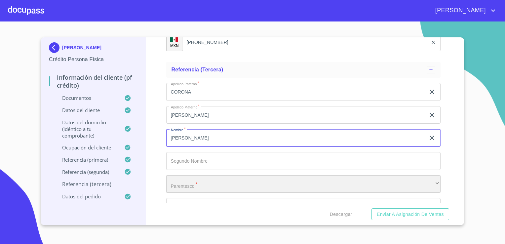
click at [197, 178] on div "​" at bounding box center [303, 184] width 274 height 18
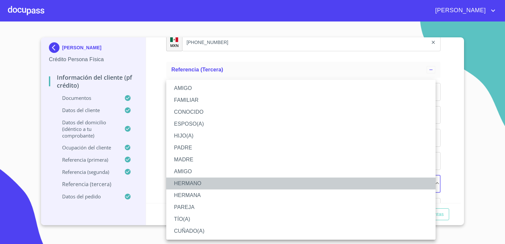
click at [194, 184] on li "HERMANO" at bounding box center [300, 183] width 269 height 12
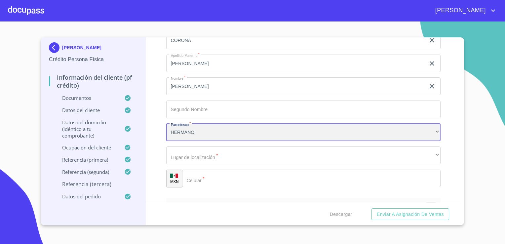
scroll to position [3516, 0]
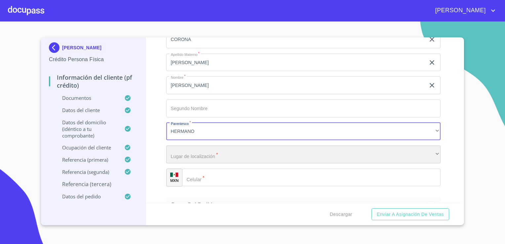
click at [204, 153] on div "​" at bounding box center [303, 154] width 274 height 18
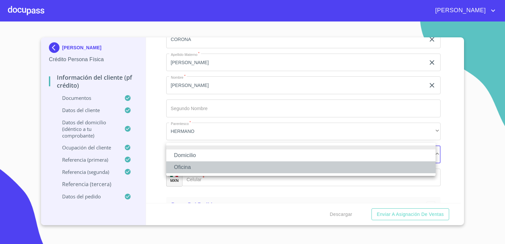
click at [189, 166] on li "Oficina" at bounding box center [300, 167] width 269 height 12
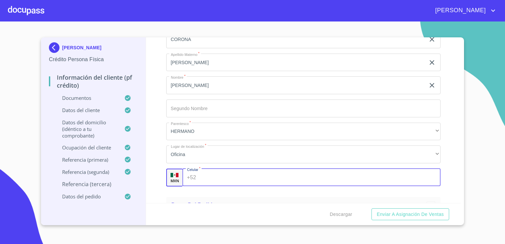
click at [227, 177] on input "Documento de identificación.   *" at bounding box center [320, 178] width 242 height 18
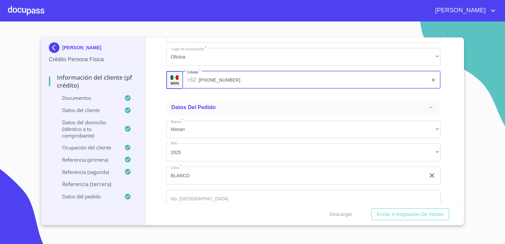
scroll to position [3614, 0]
type input "[PHONE_NUMBER]"
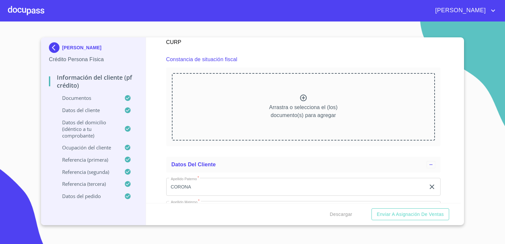
scroll to position [1765, 0]
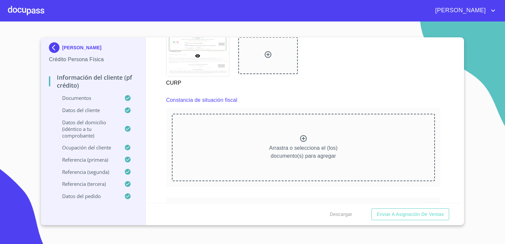
click at [299, 135] on icon at bounding box center [303, 139] width 8 height 8
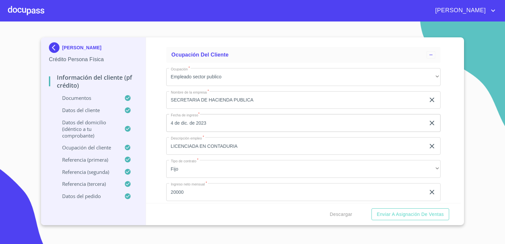
scroll to position [2782, 0]
click at [268, 97] on input "SECRETARIA DE HACIENDA PUBLICA" at bounding box center [295, 101] width 259 height 18
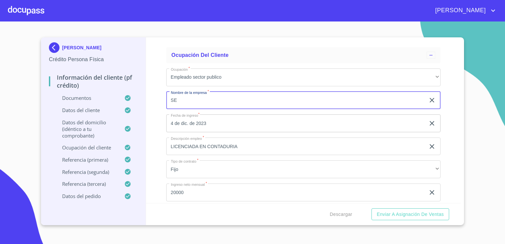
type input "S"
click at [211, 96] on input "CONTRALORIA DELESTADO" at bounding box center [295, 101] width 259 height 18
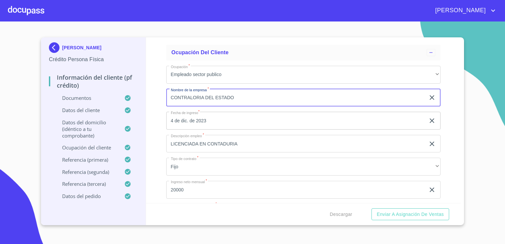
scroll to position [2785, 0]
type input "CONTRALORIA DEL ESTADO"
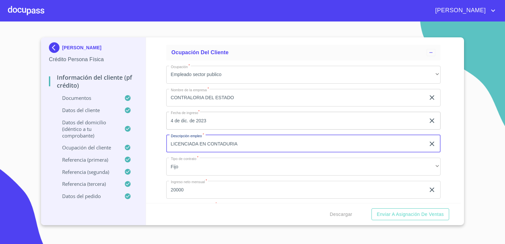
click at [237, 143] on input "LICENCIADA EN CONTADURIA" at bounding box center [295, 144] width 259 height 18
type input "L"
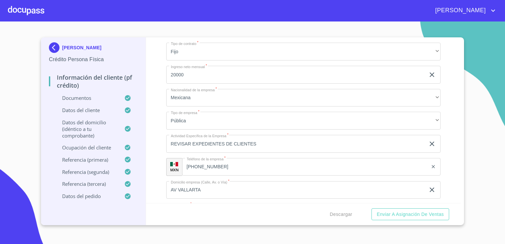
scroll to position [2905, 0]
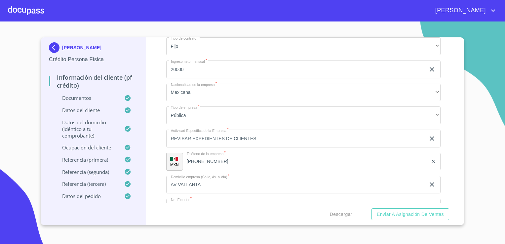
type input "AUDITOR"
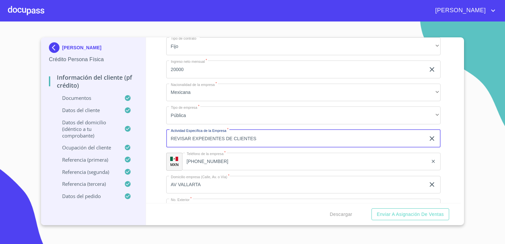
click at [265, 133] on input "REVISAR EXPEDIENTES DE CLIENTES" at bounding box center [295, 139] width 259 height 18
type input "R"
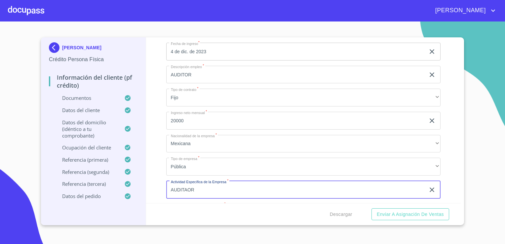
scroll to position [2852, 0]
type input "AUDITAOR"
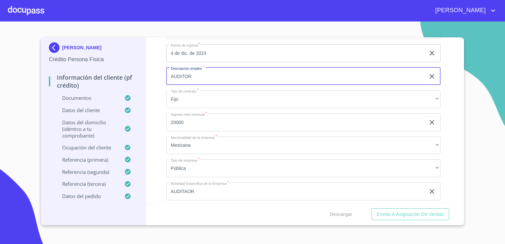
click at [208, 76] on input "AUDITOR" at bounding box center [295, 76] width 259 height 18
type input "A"
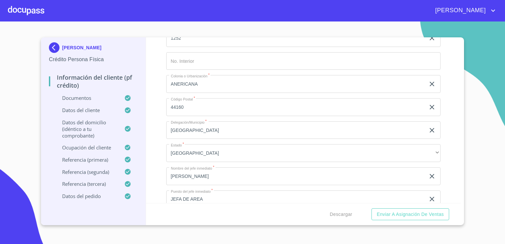
scroll to position [3075, 0]
type input "LICENCIADA EN CONTADURIA"
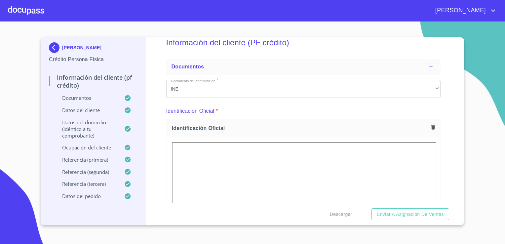
scroll to position [0, 0]
